Goal: Task Accomplishment & Management: Use online tool/utility

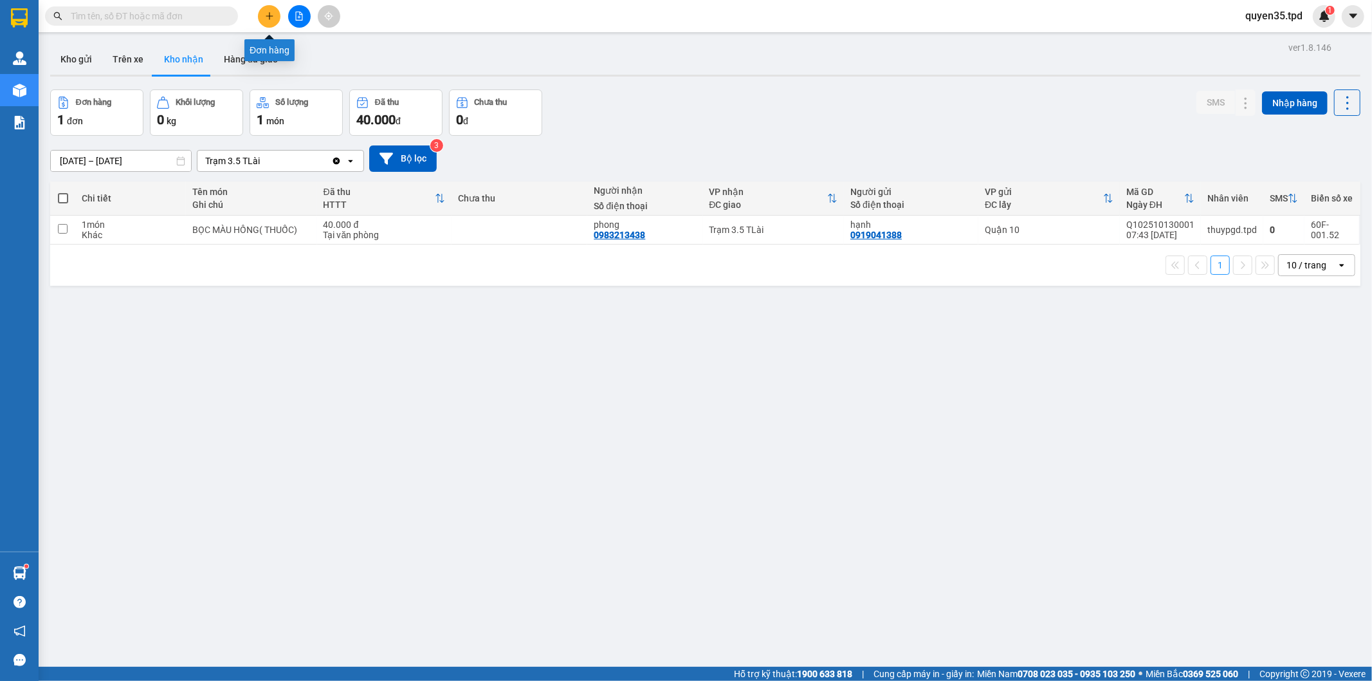
click at [269, 18] on icon "plus" at bounding box center [269, 15] width 1 height 7
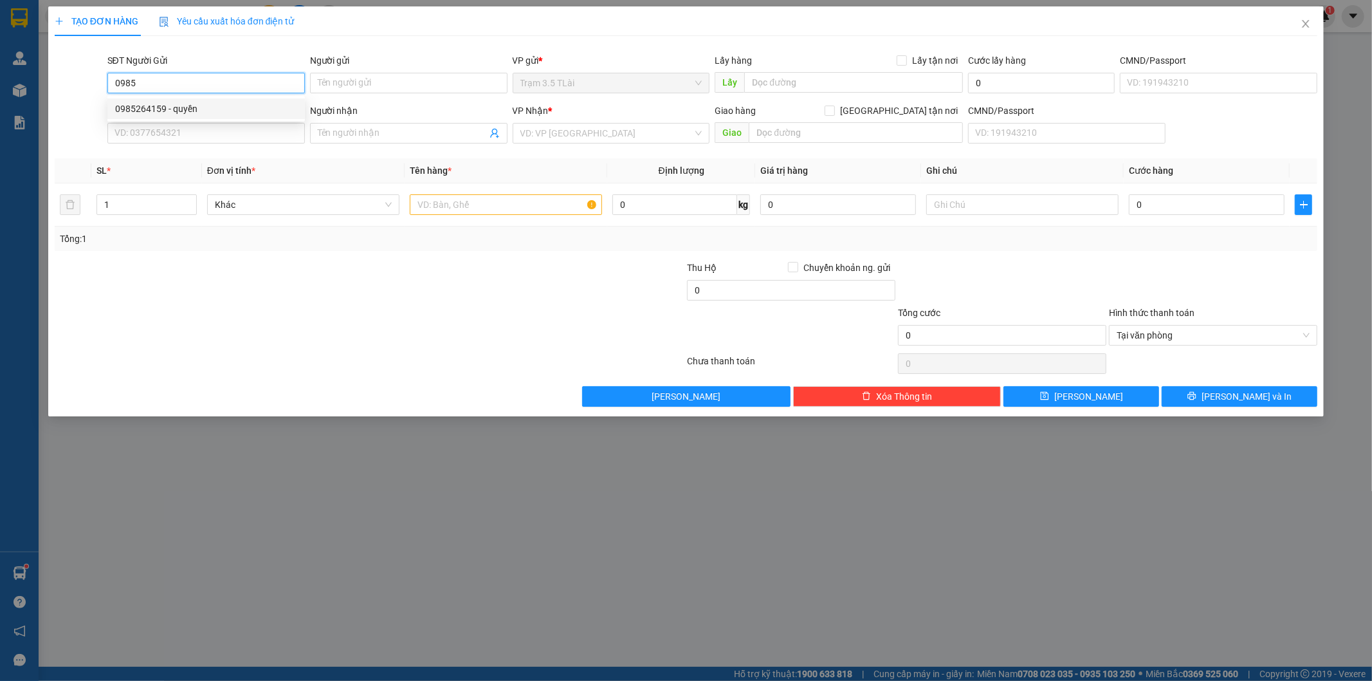
drag, startPoint x: 188, startPoint y: 108, endPoint x: 224, endPoint y: 113, distance: 36.4
click at [189, 108] on div "0985264159 - quyền" at bounding box center [206, 109] width 182 height 14
type input "0985264159"
type input "quyền"
type input "0912938039"
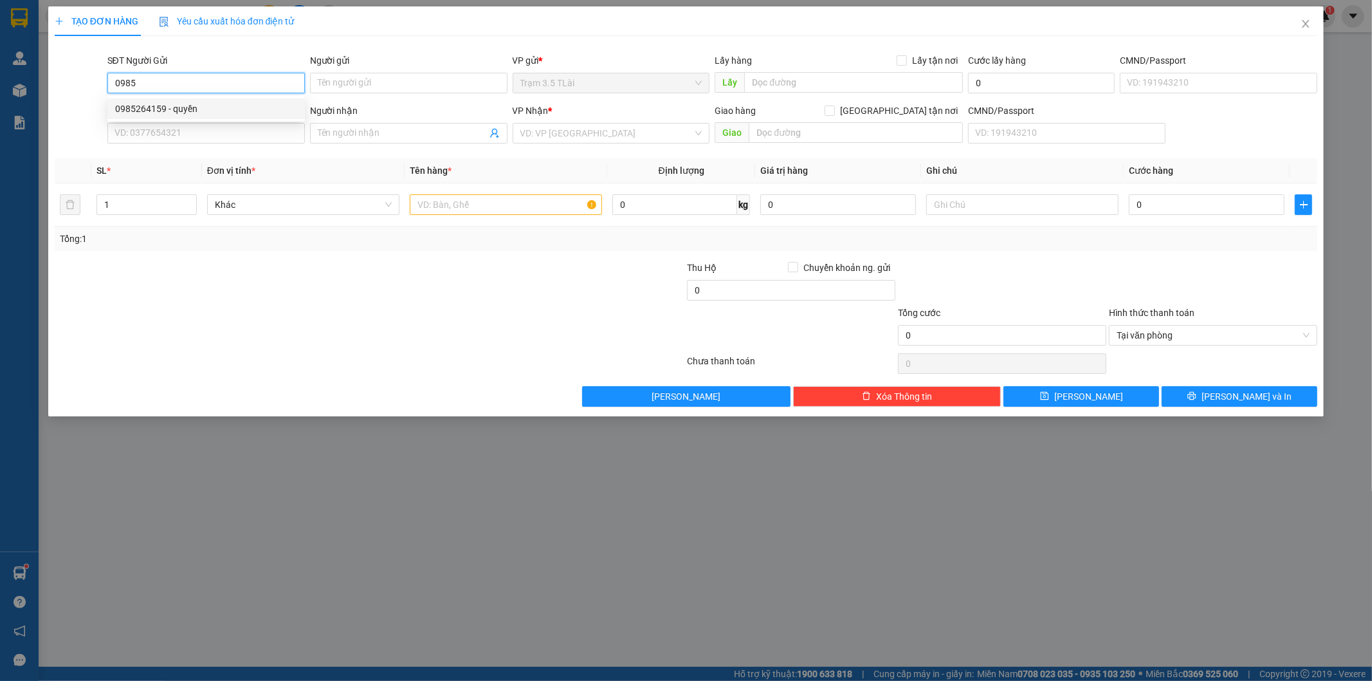
type input "cúc"
type input "0985264159"
click at [457, 209] on input "text" at bounding box center [506, 204] width 192 height 21
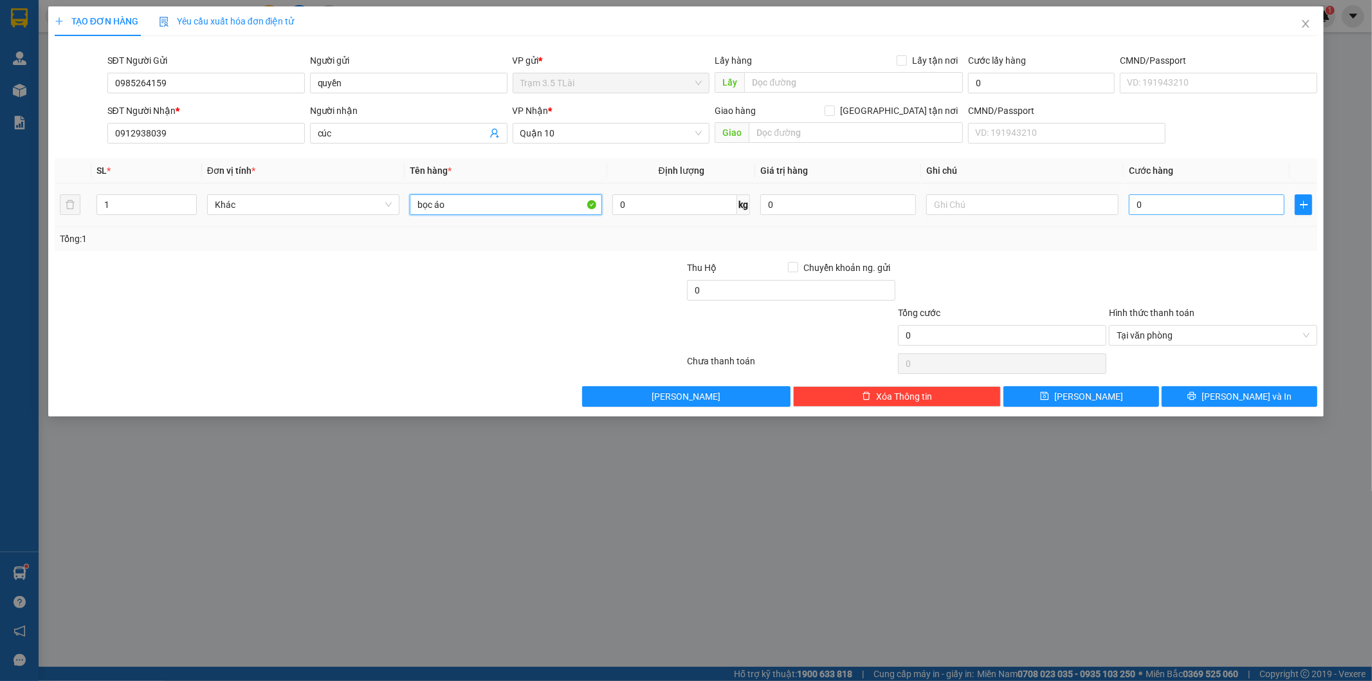
type input "bọc áo"
click at [1180, 206] on input "0" at bounding box center [1207, 204] width 156 height 21
type input "4"
type input "40"
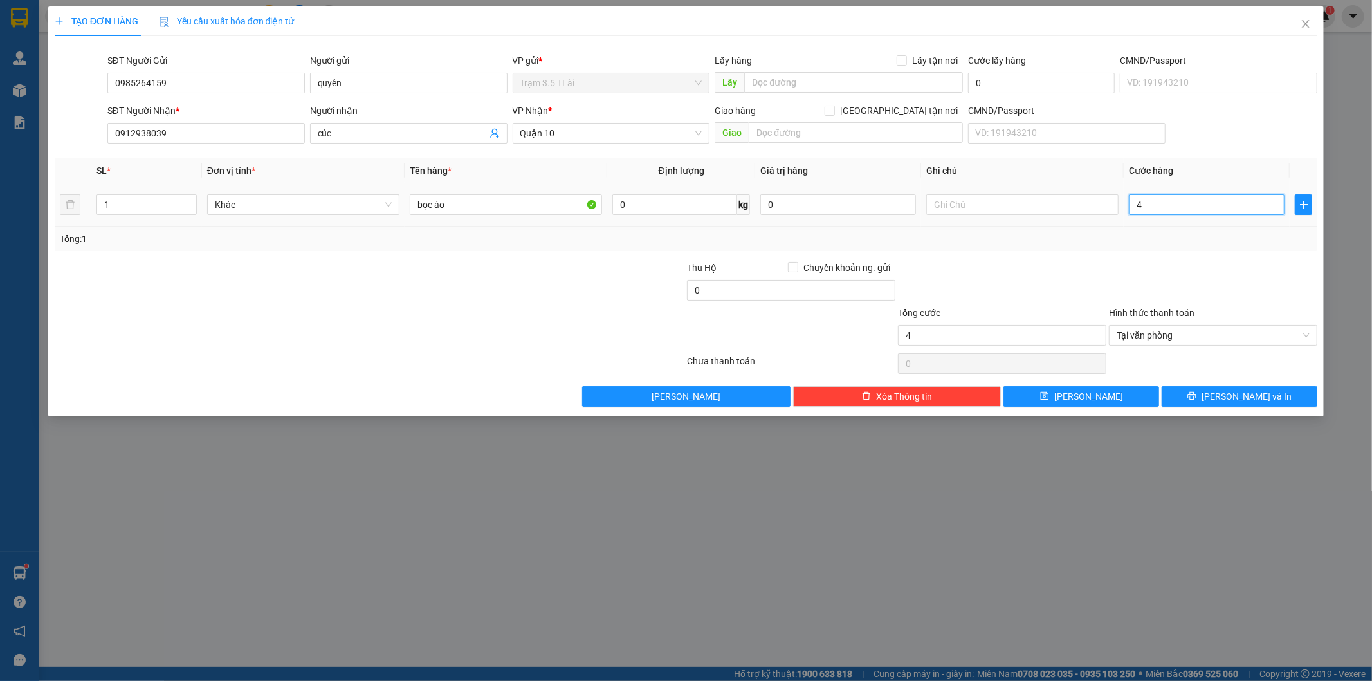
type input "40"
type input "400"
type input "4.000"
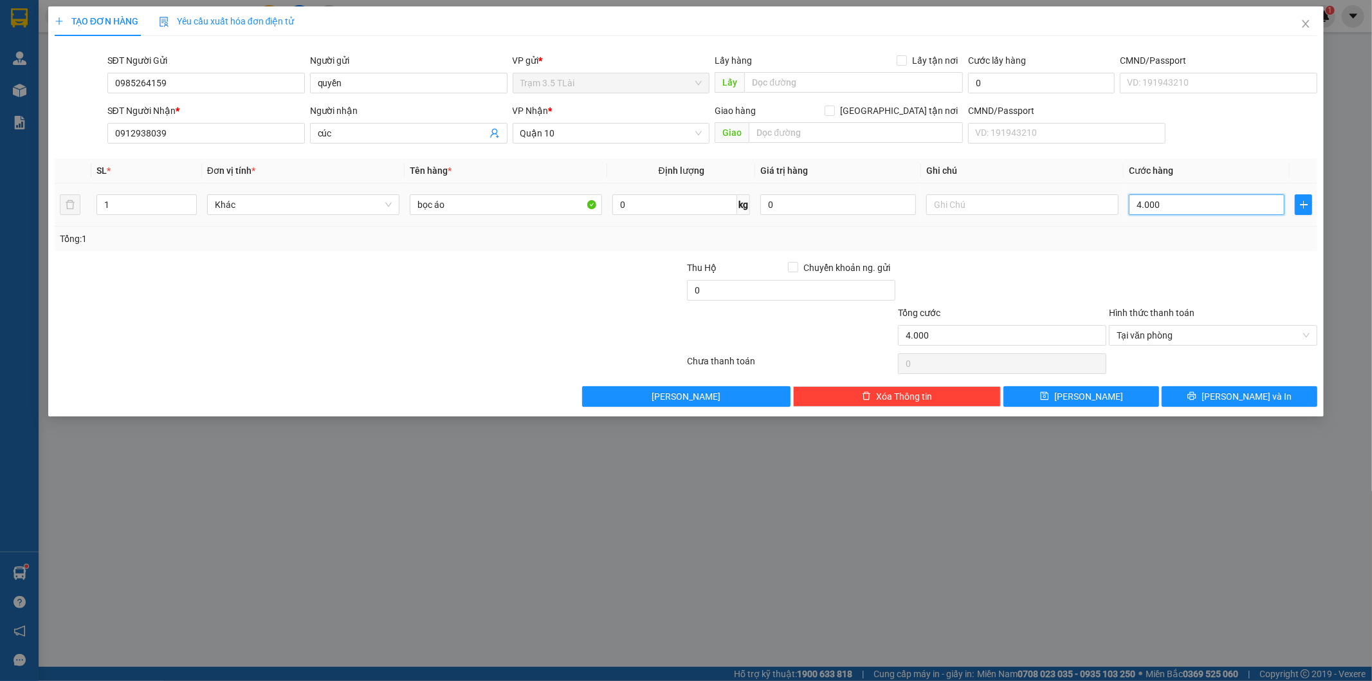
type input "40.000"
click at [1225, 395] on button "[PERSON_NAME] và In" at bounding box center [1240, 396] width 156 height 21
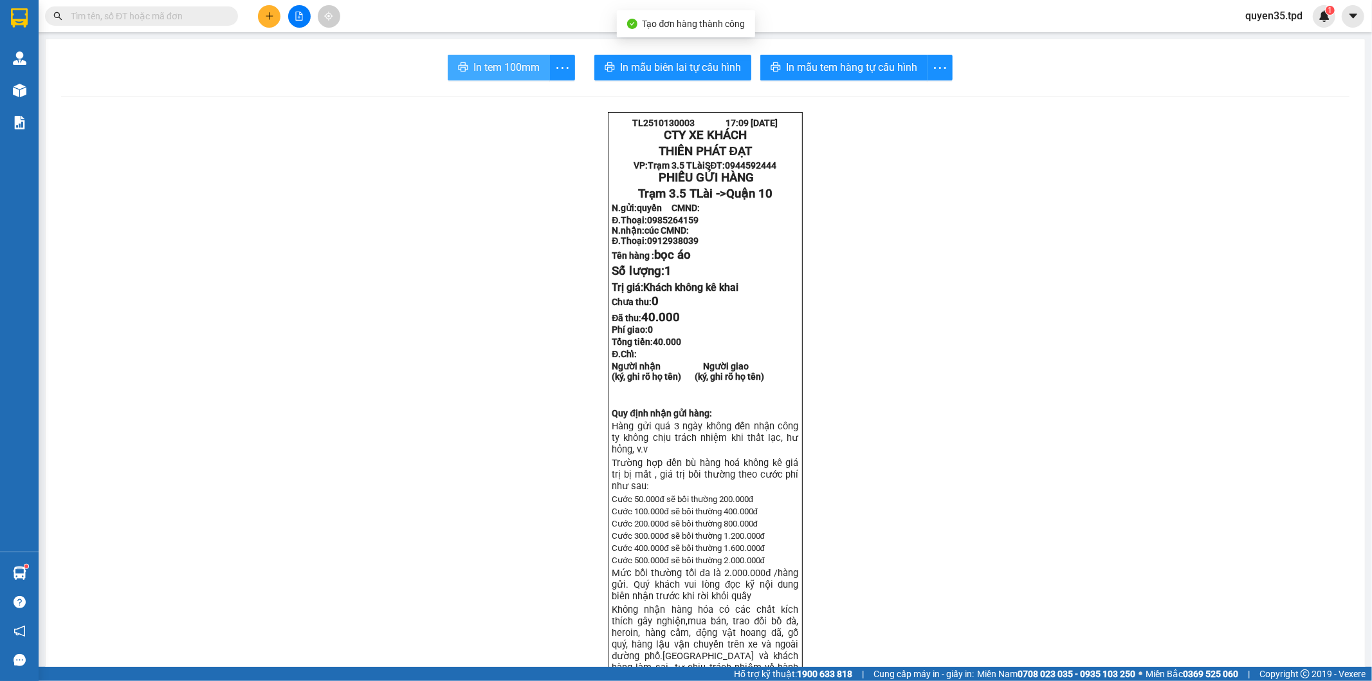
click at [477, 75] on span "In tem 100mm" at bounding box center [507, 67] width 66 height 16
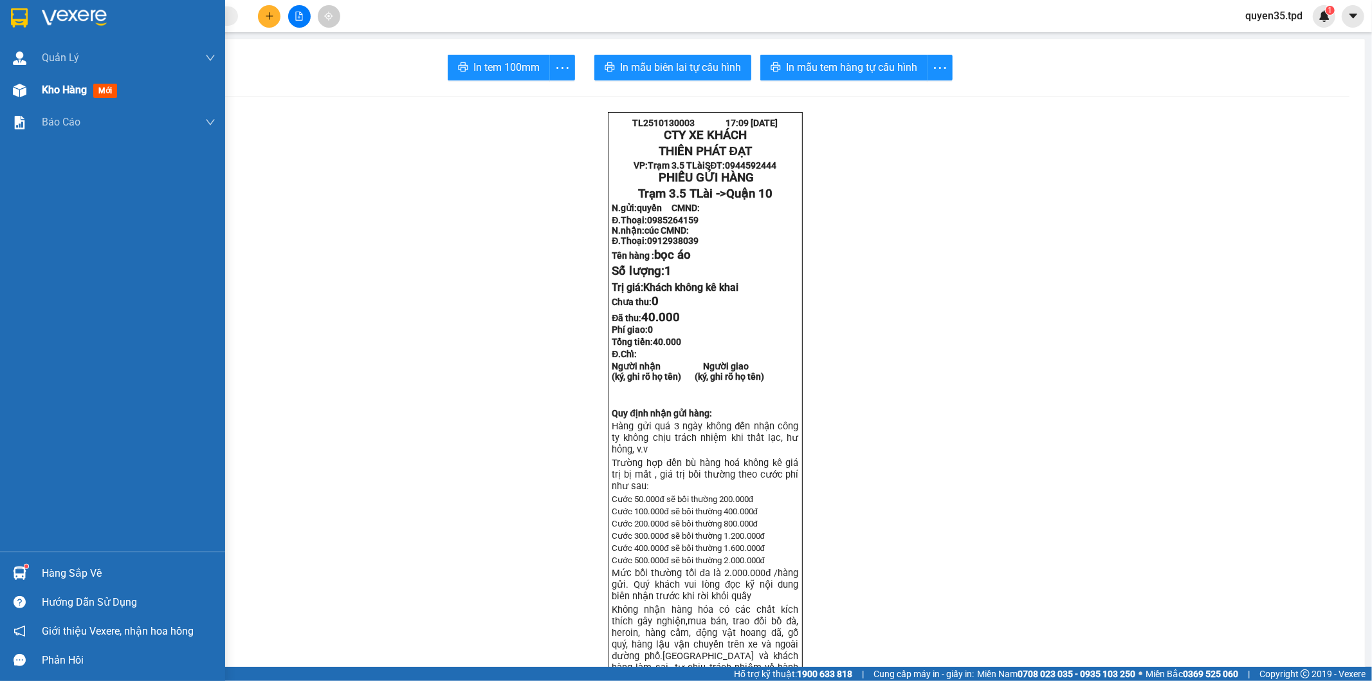
drag, startPoint x: 23, startPoint y: 98, endPoint x: 31, endPoint y: 99, distance: 8.4
click at [22, 98] on div at bounding box center [19, 90] width 23 height 23
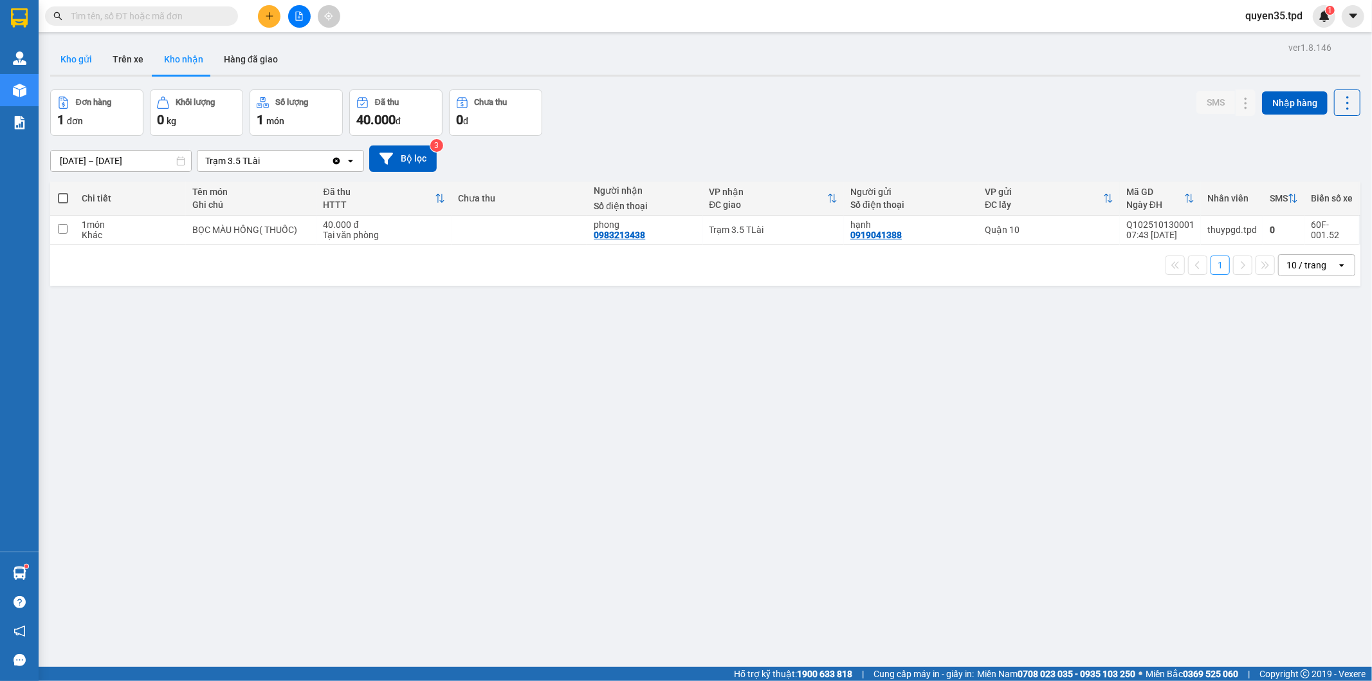
click at [82, 63] on button "Kho gửi" at bounding box center [76, 59] width 52 height 31
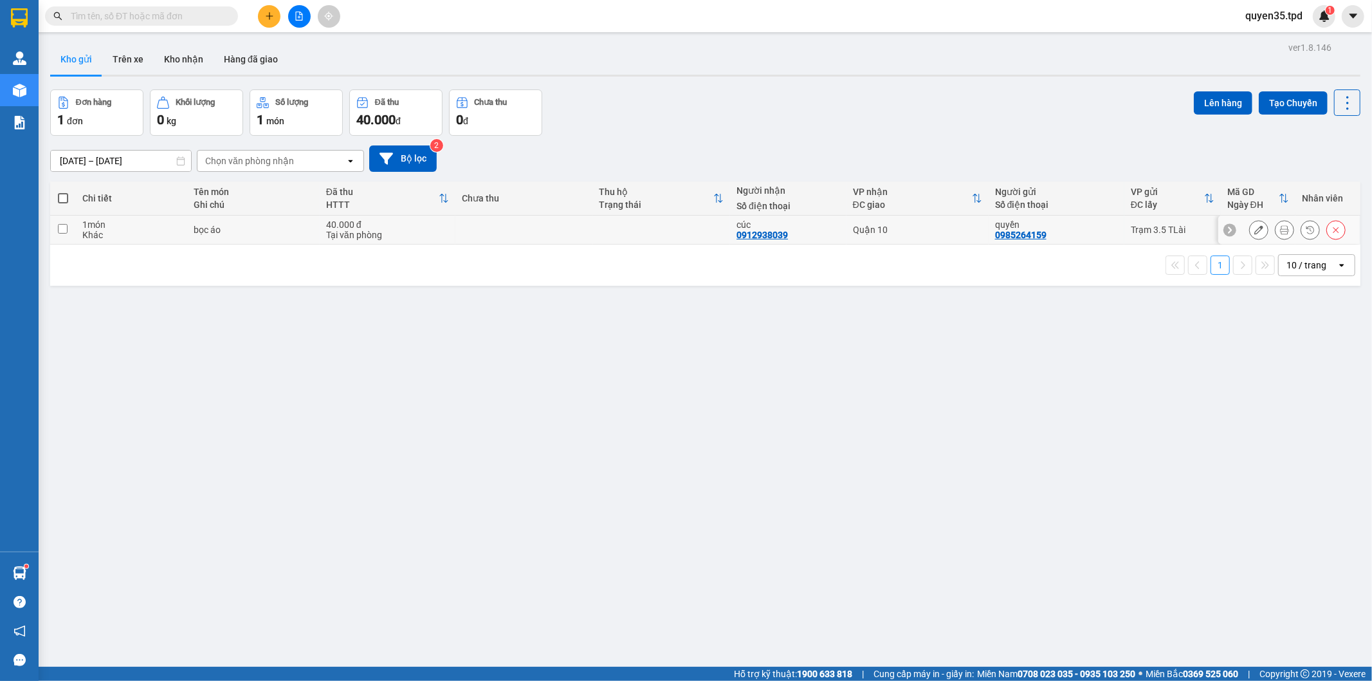
click at [62, 226] on input "checkbox" at bounding box center [63, 229] width 10 height 10
checkbox input "true"
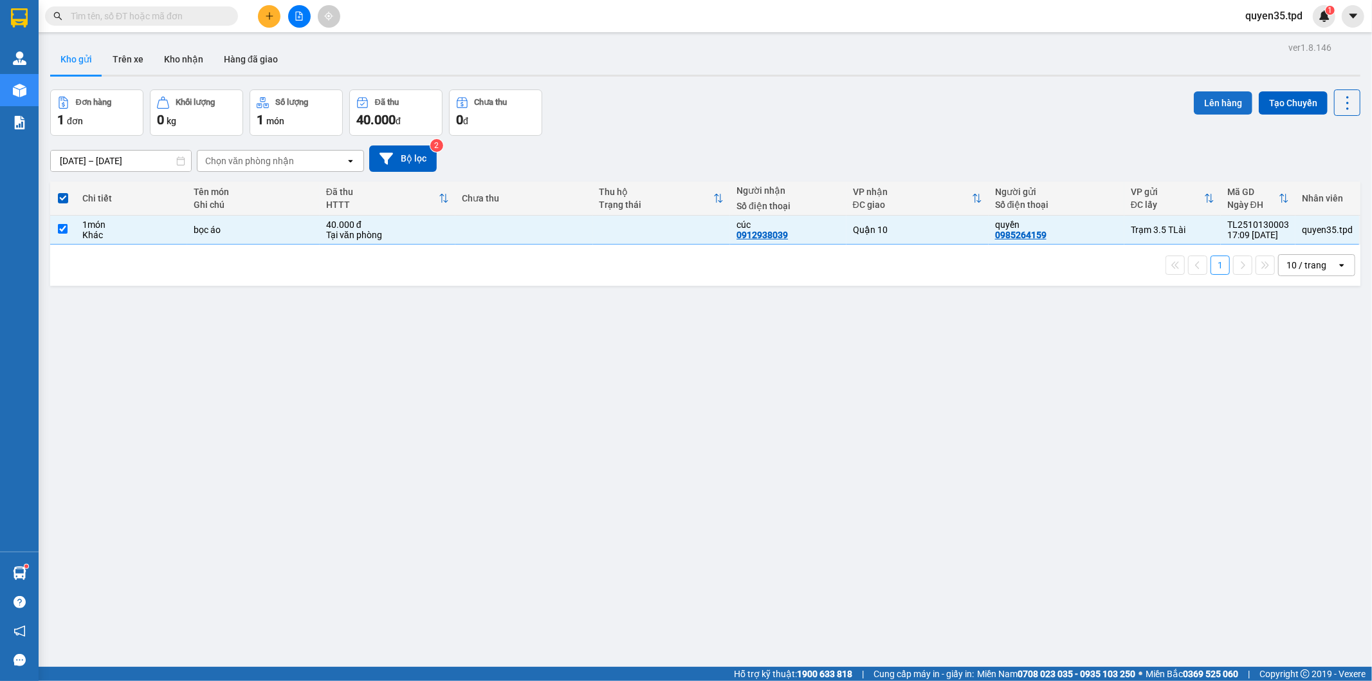
click at [1203, 108] on button "Lên hàng" at bounding box center [1223, 102] width 59 height 23
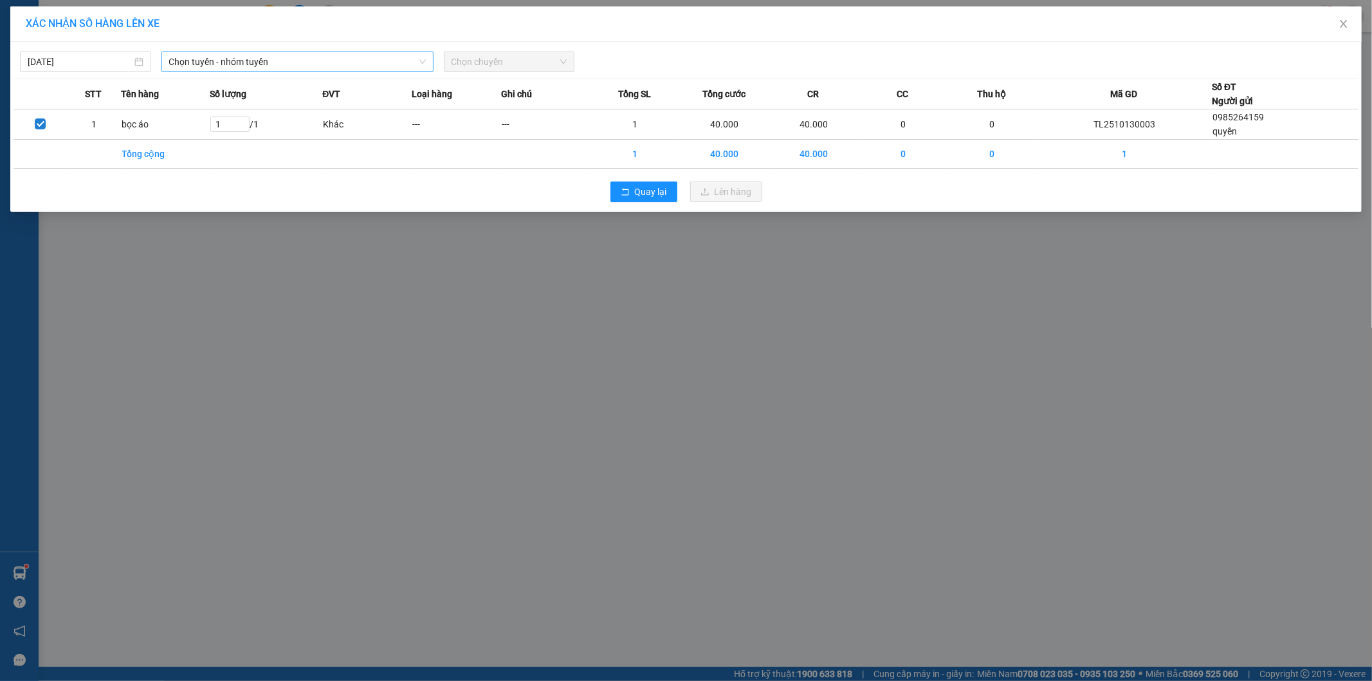
click at [224, 53] on span "Chọn tuyến - nhóm tuyến" at bounding box center [297, 61] width 257 height 19
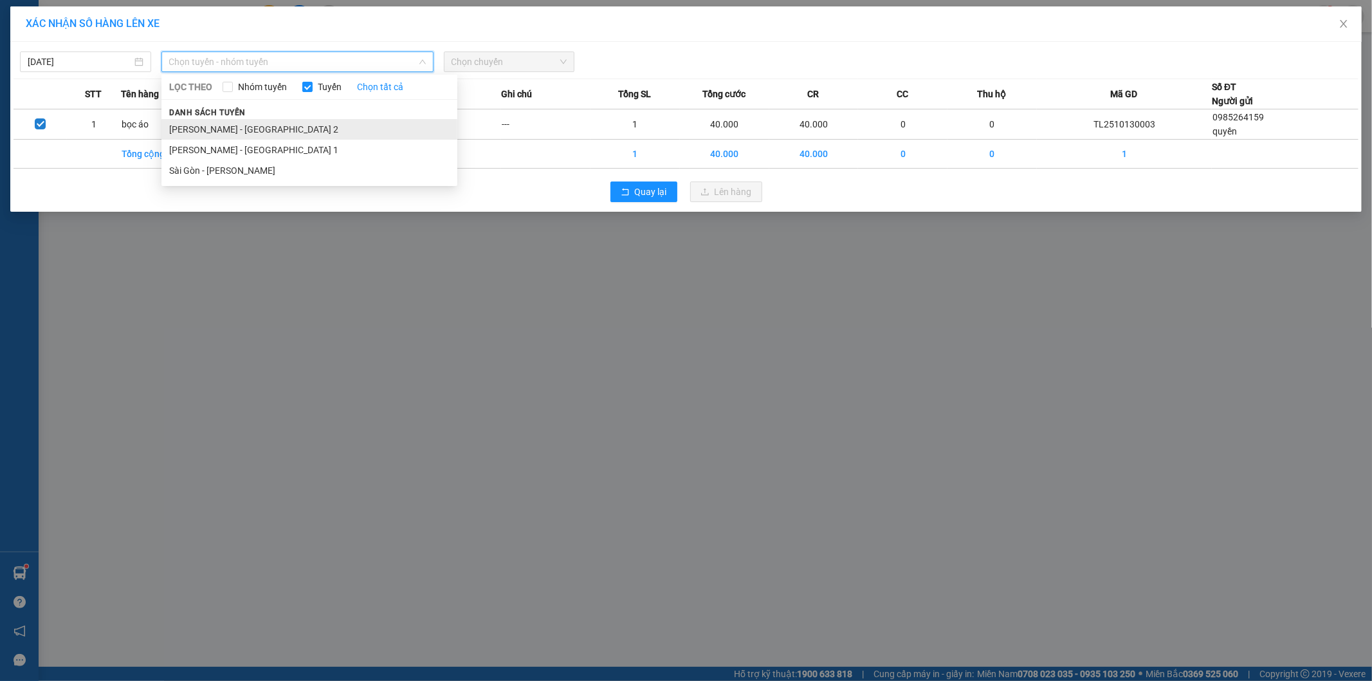
click at [216, 124] on li "[PERSON_NAME] - [GEOGRAPHIC_DATA] 2" at bounding box center [309, 129] width 296 height 21
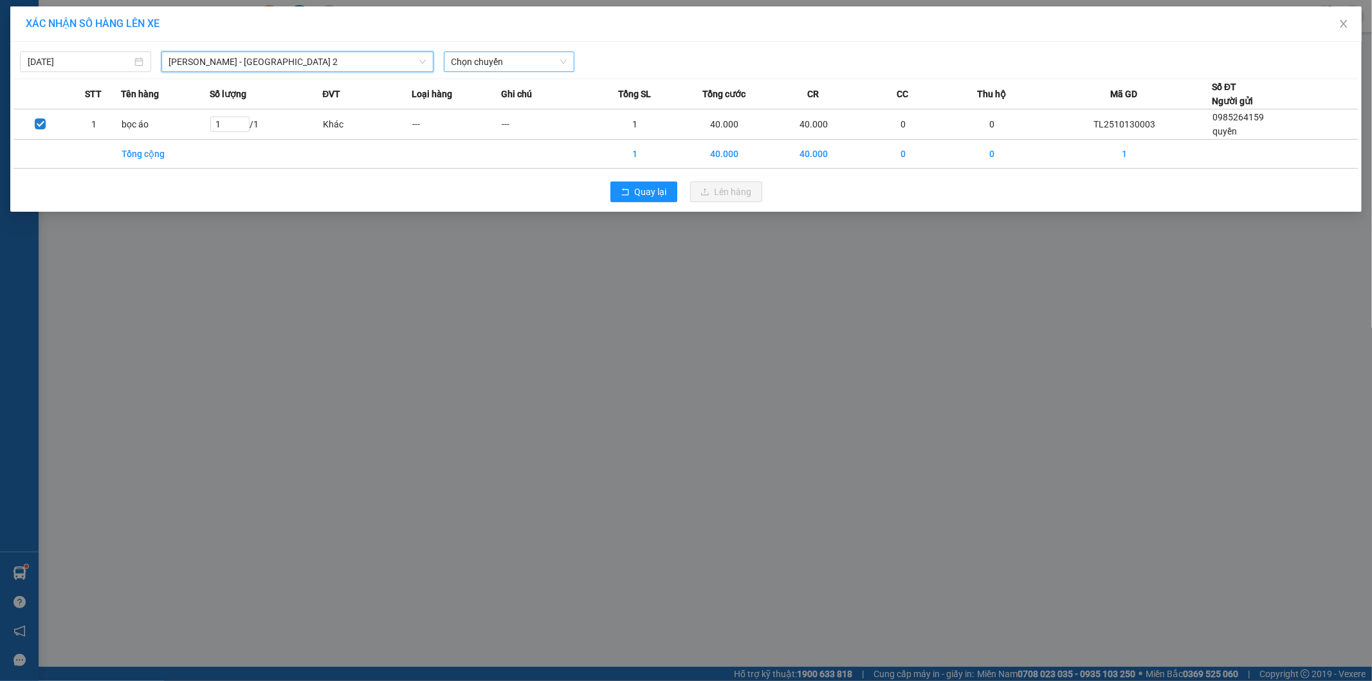
click at [502, 66] on span "Chọn chuyến" at bounding box center [510, 61] width 116 height 19
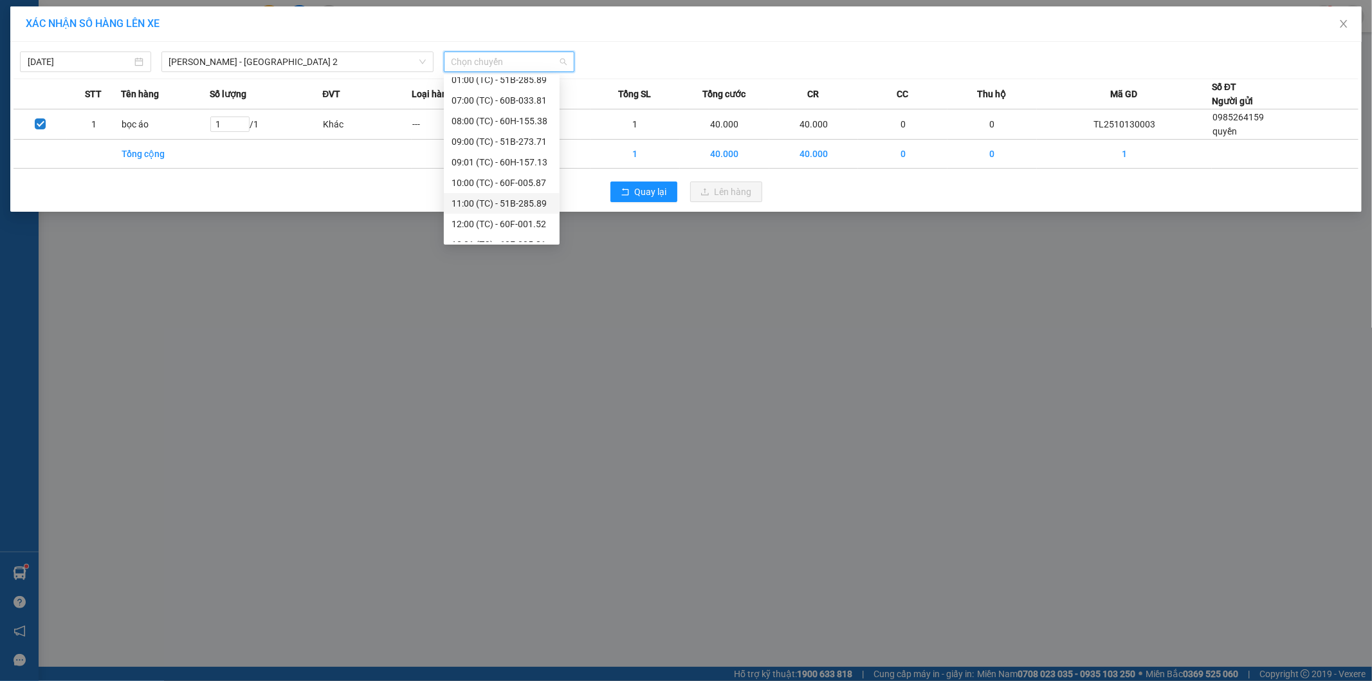
scroll to position [165, 0]
click at [534, 236] on div "18:00 (TC) - 60F-005.87" at bounding box center [502, 232] width 100 height 14
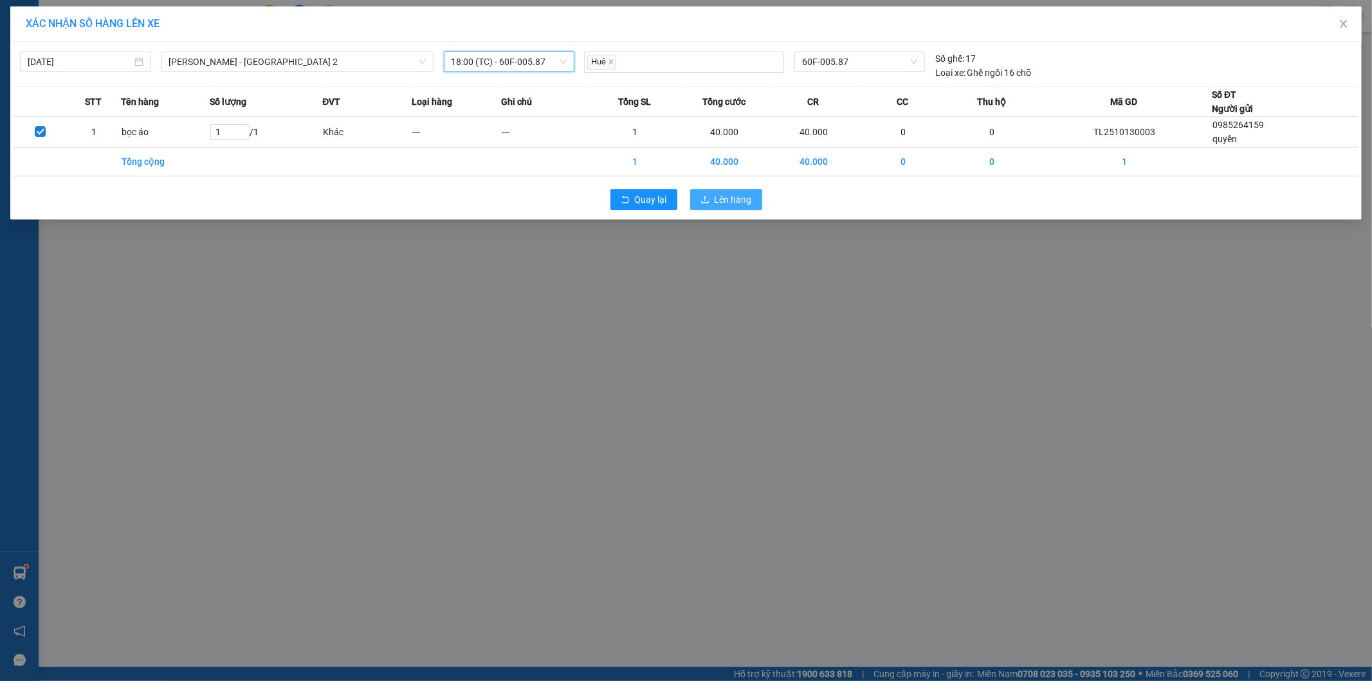
click at [728, 209] on button "Lên hàng" at bounding box center [726, 199] width 72 height 21
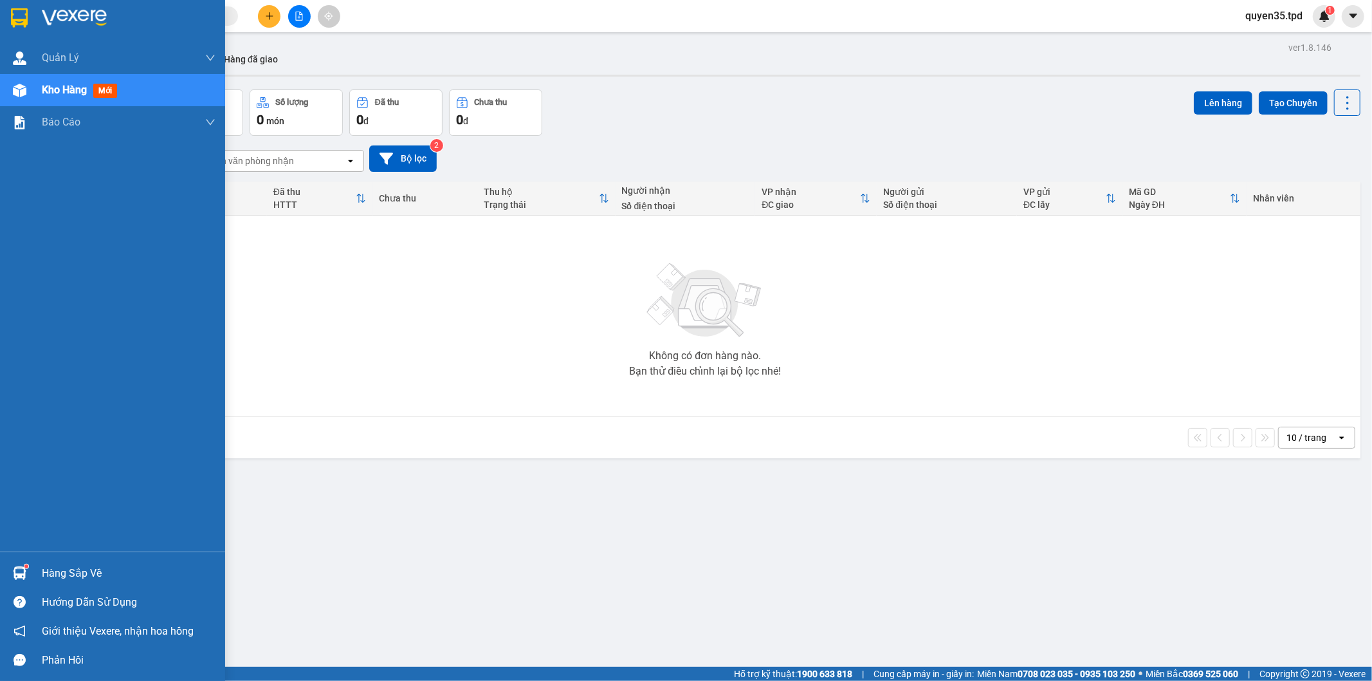
drag, startPoint x: 11, startPoint y: 578, endPoint x: 26, endPoint y: 575, distance: 15.0
click at [13, 578] on div at bounding box center [19, 573] width 23 height 23
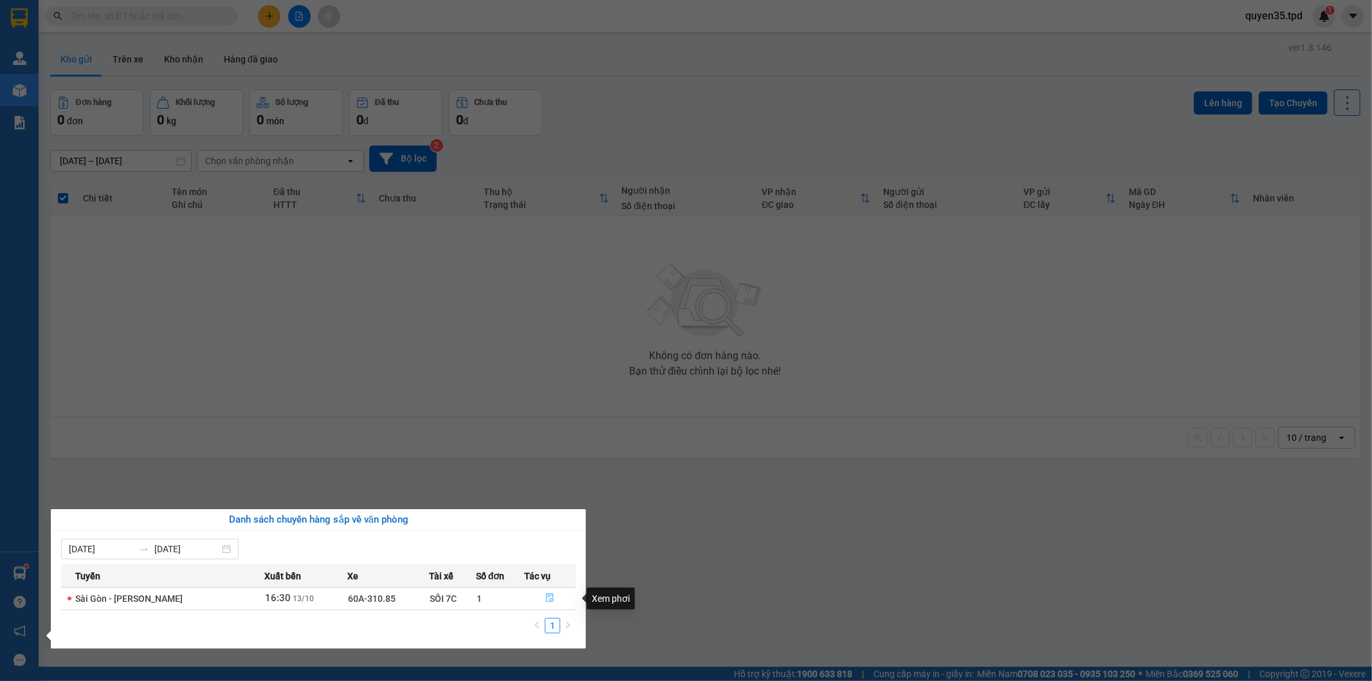
click at [546, 598] on icon "file-done" at bounding box center [550, 597] width 9 height 9
